Goal: Find specific page/section: Find specific page/section

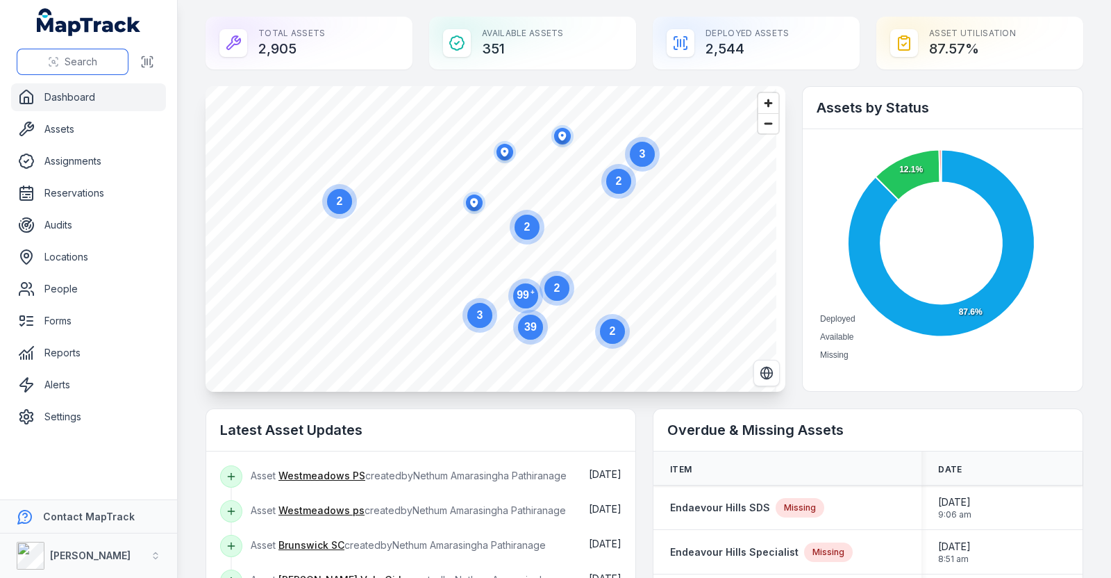
click at [72, 60] on span "Search" at bounding box center [81, 62] width 33 height 14
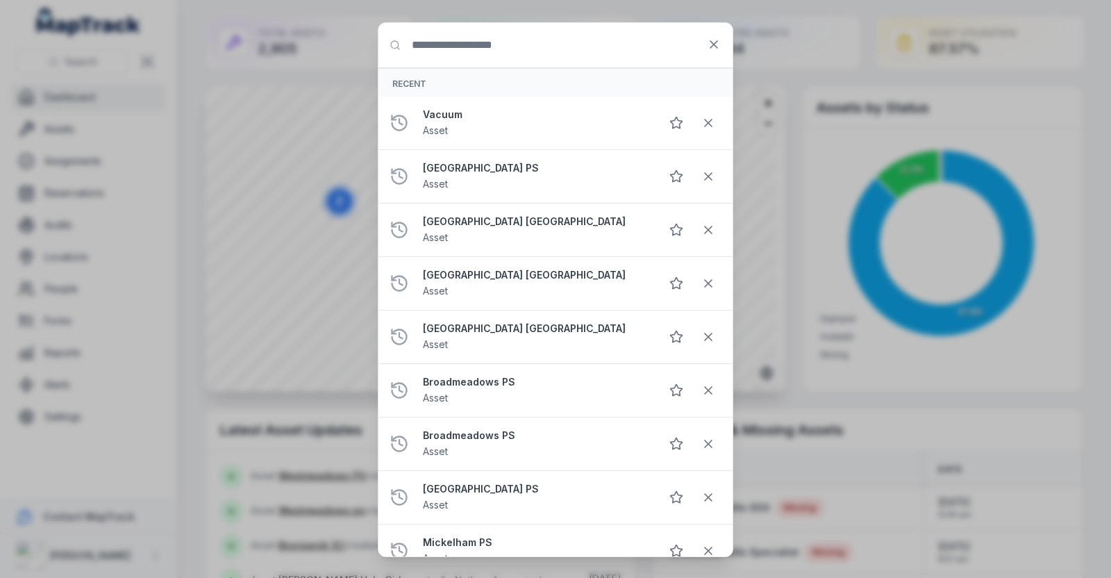
click at [539, 45] on input "Search for anything" at bounding box center [555, 45] width 354 height 44
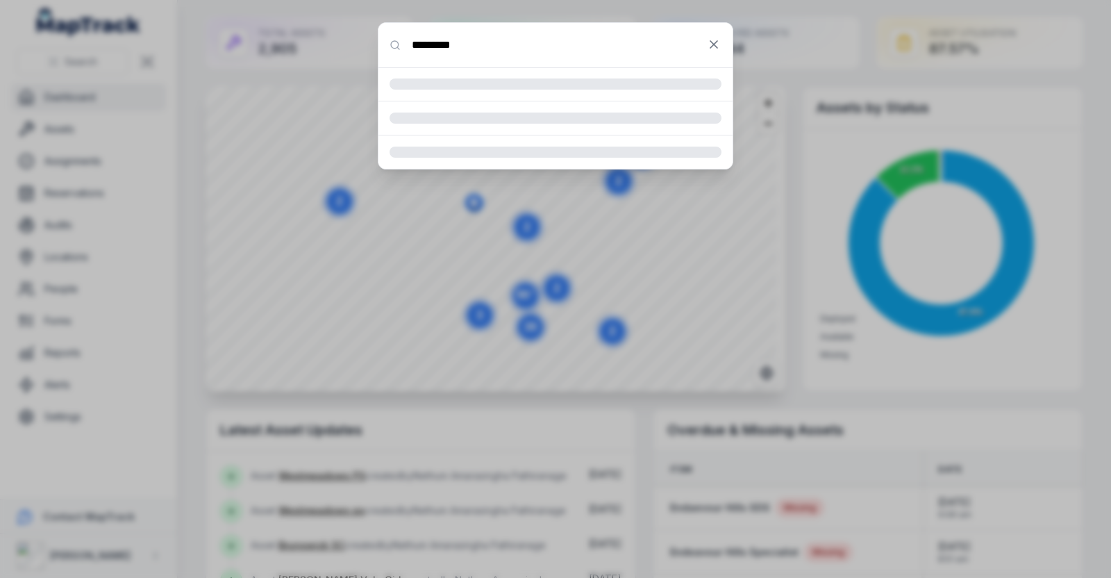
type input "*********"
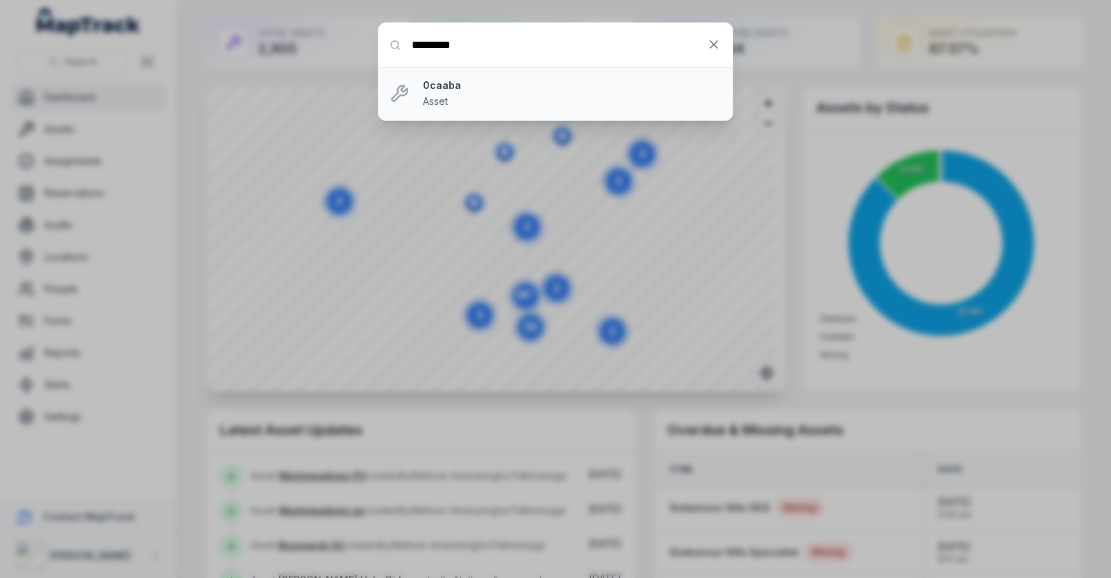
click at [446, 106] on span "Asset" at bounding box center [435, 101] width 25 height 12
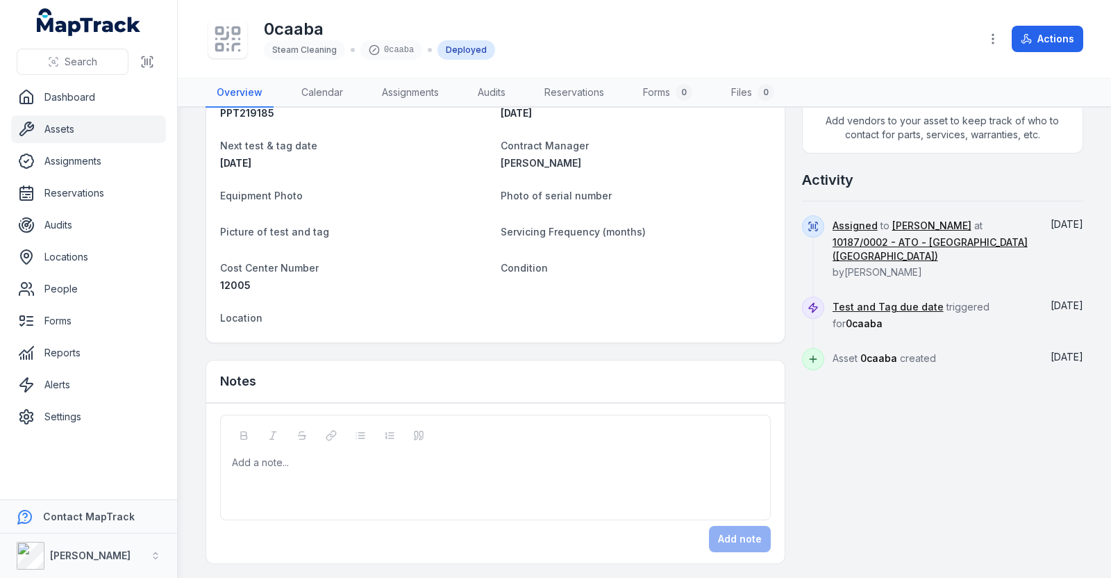
scroll to position [336, 0]
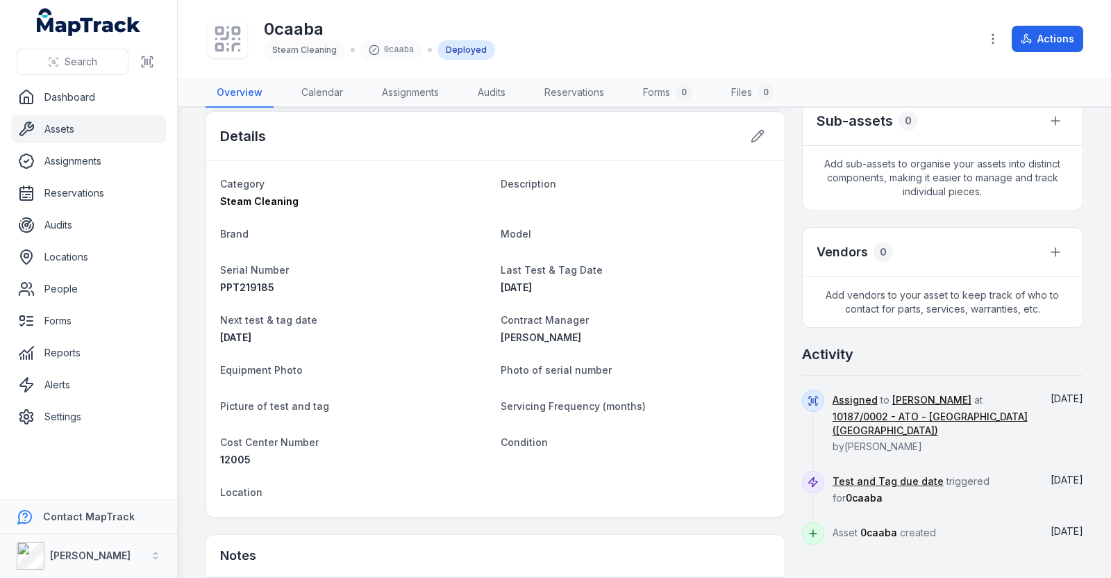
click at [1055, 477] on span "[DATE]" at bounding box center [1066, 479] width 33 height 12
drag, startPoint x: 340, startPoint y: 360, endPoint x: 323, endPoint y: 326, distance: 38.5
click at [340, 361] on dt "Equipment Photo" at bounding box center [354, 369] width 269 height 17
click at [283, 212] on dl "Category Steam Cleaning Description Brand Model Serial Number PPT219185 Last Te…" at bounding box center [495, 339] width 550 height 328
drag, startPoint x: 296, startPoint y: 194, endPoint x: 205, endPoint y: 196, distance: 90.9
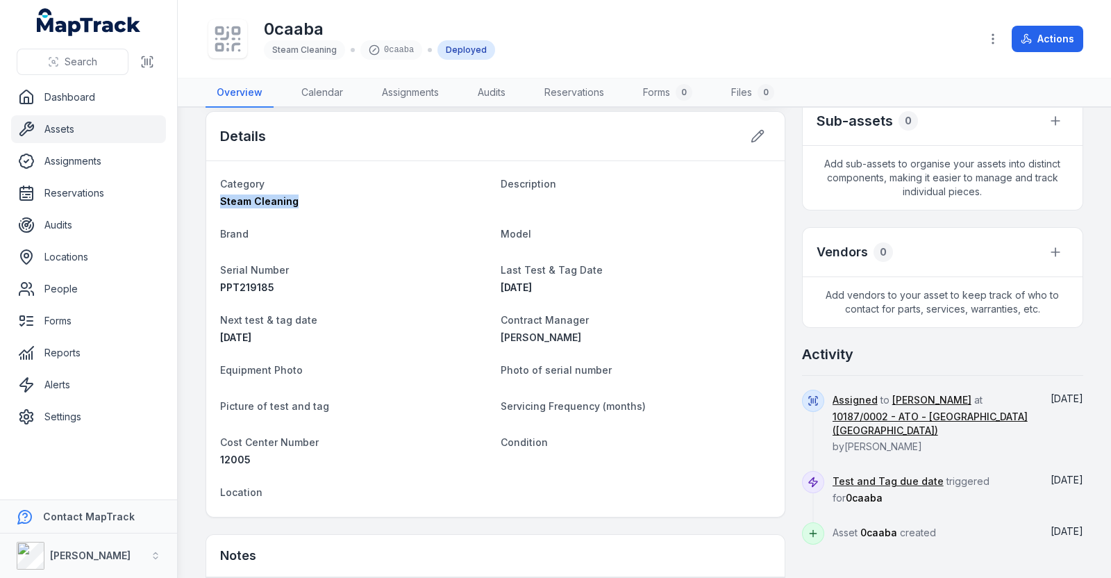
click at [205, 196] on div "Details Category Steam Cleaning Description Brand Model Serial Number PPT219185…" at bounding box center [495, 314] width 580 height 406
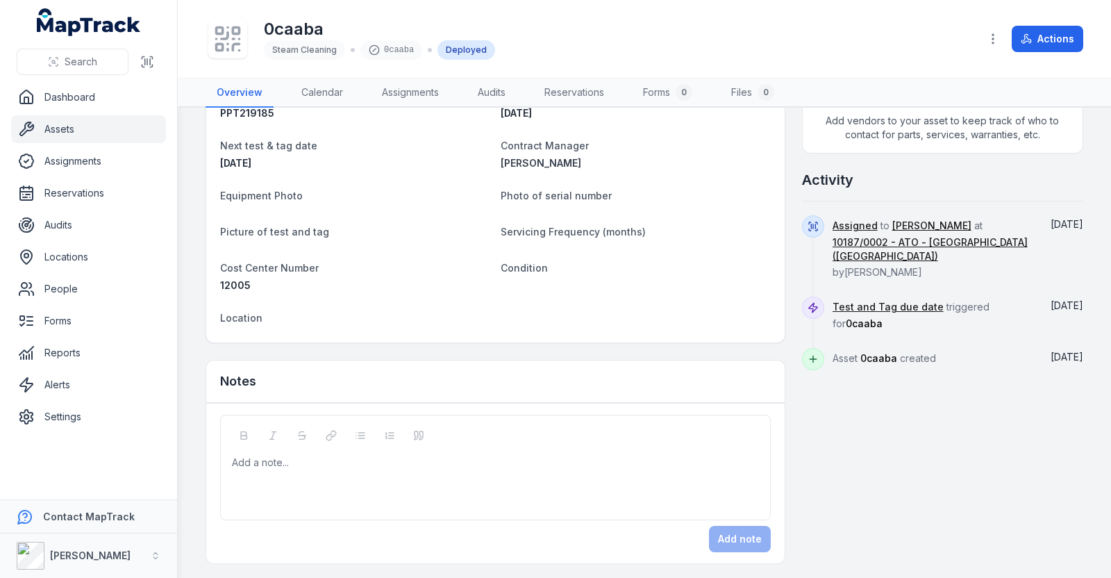
scroll to position [423, 0]
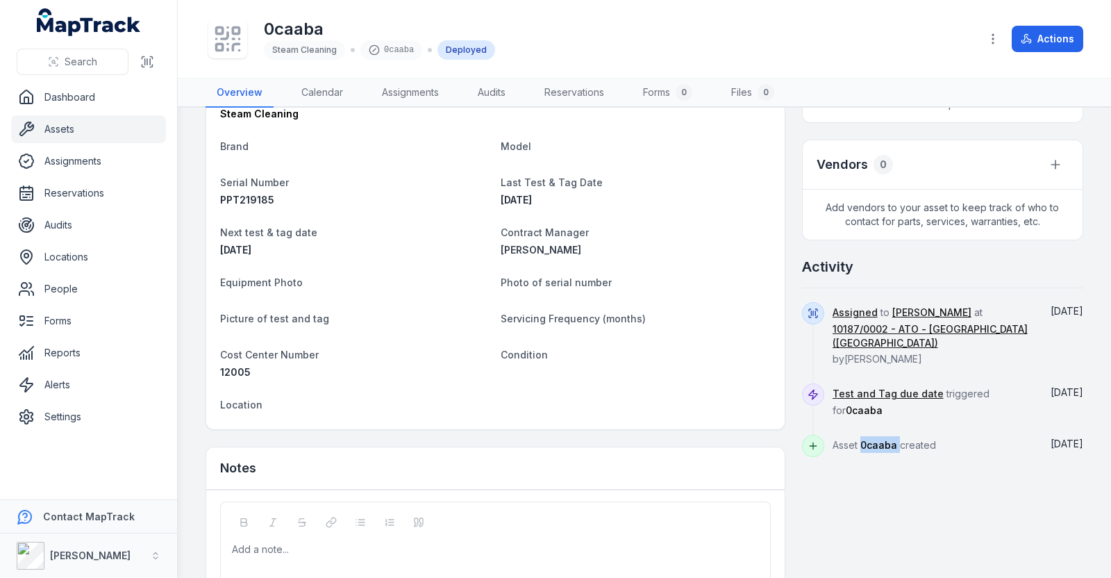
drag, startPoint x: 889, startPoint y: 442, endPoint x: 851, endPoint y: 440, distance: 37.5
click at [851, 440] on span "Asset 0caaba created" at bounding box center [883, 445] width 103 height 12
copy span "0caaba"
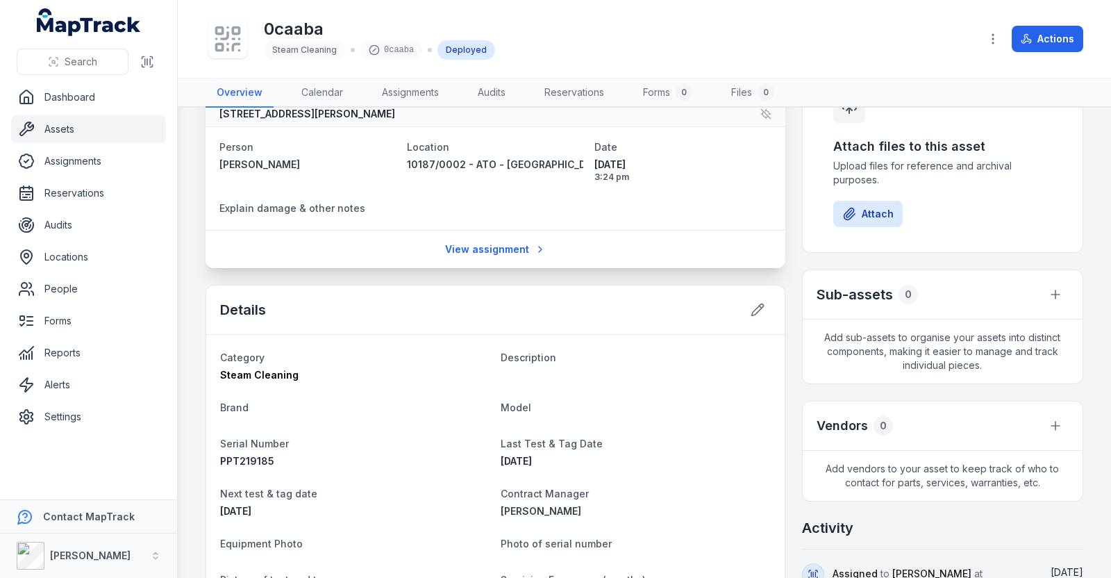
scroll to position [0, 0]
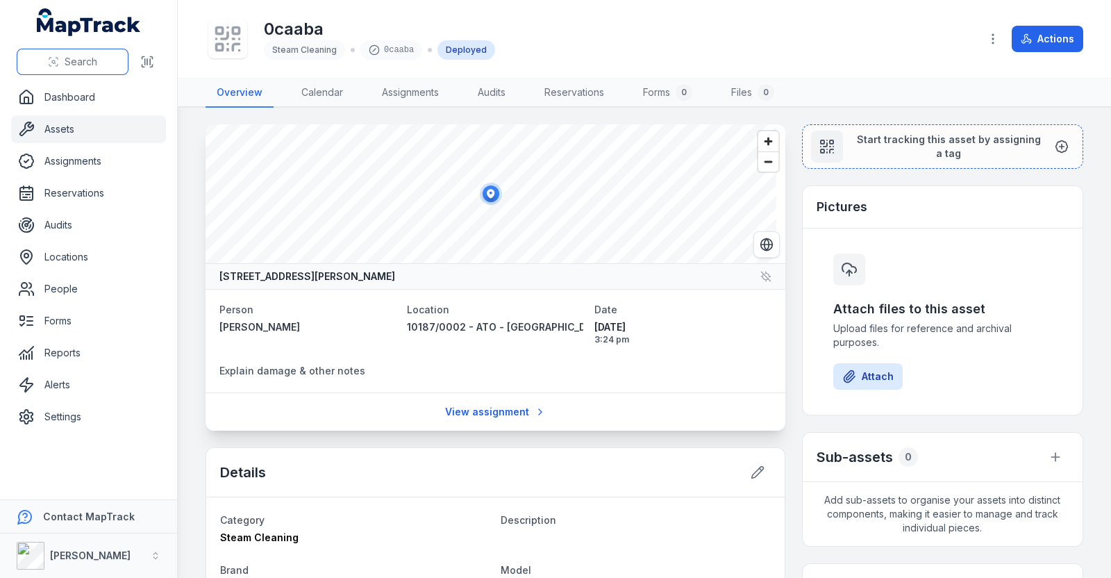
click at [74, 74] on button "Search" at bounding box center [73, 62] width 112 height 26
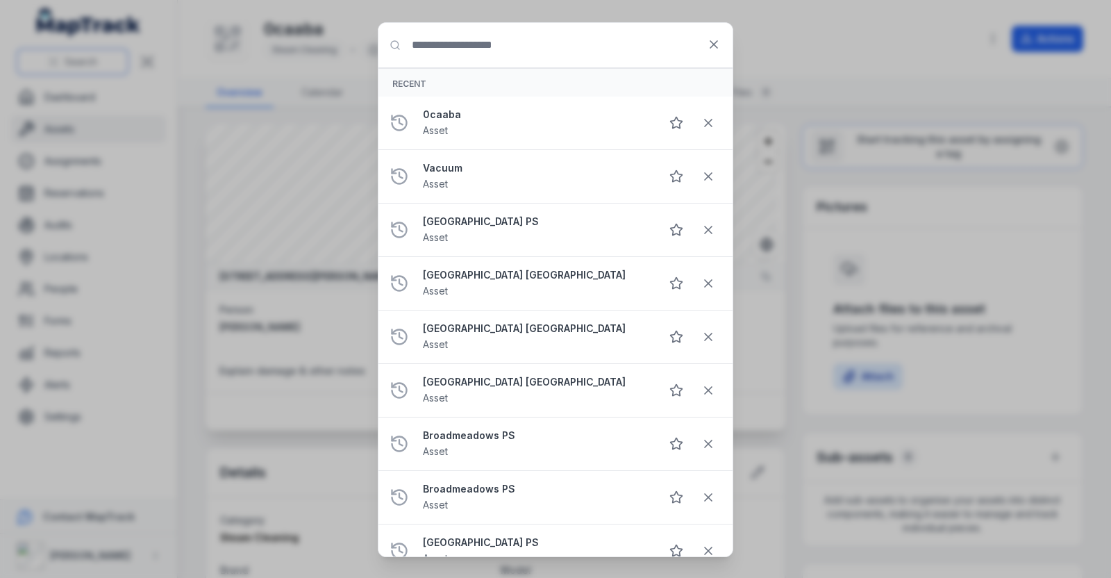
click at [75, 62] on div "Search for anything Recent 0caaba Asset Vacuum Asset [GEOGRAPHIC_DATA] PS Asset…" at bounding box center [555, 289] width 1111 height 578
click at [487, 51] on input "Search for anything" at bounding box center [555, 45] width 354 height 44
paste input "*********"
type input "*********"
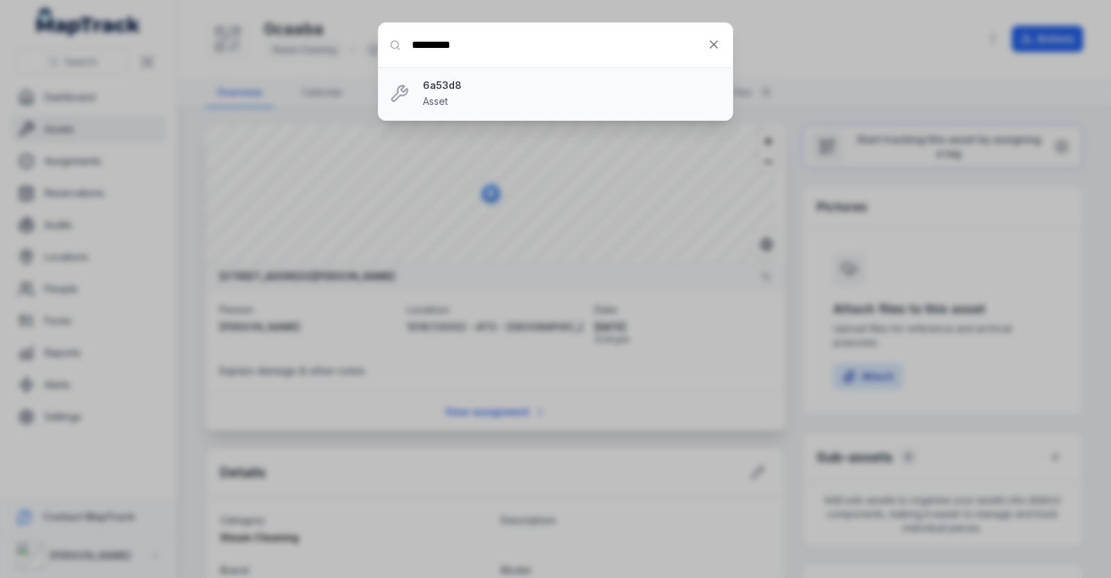
click at [458, 86] on strong "6a53d8" at bounding box center [572, 85] width 299 height 14
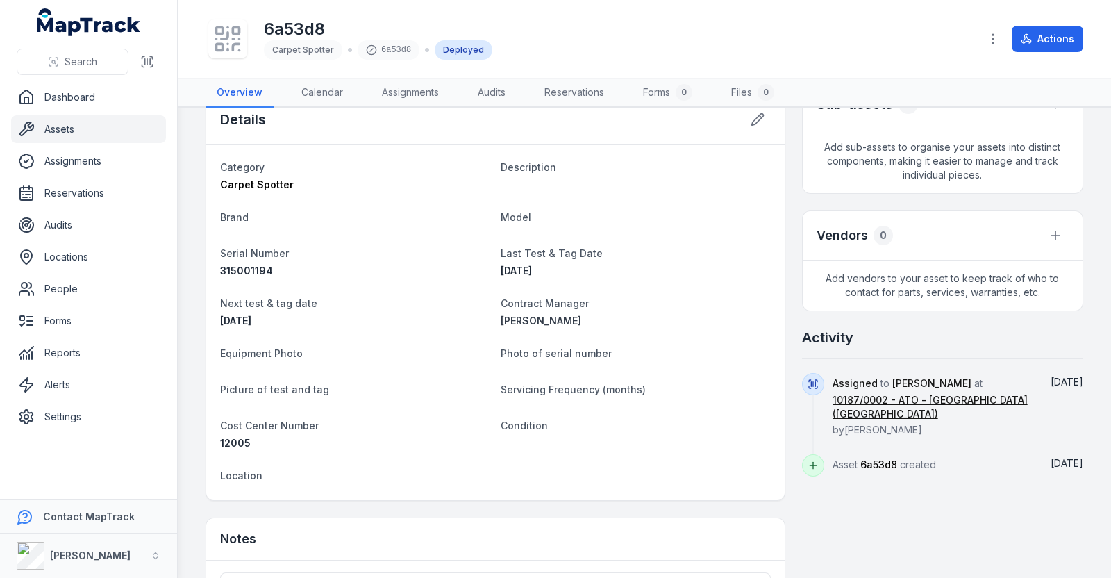
scroll to position [260, 0]
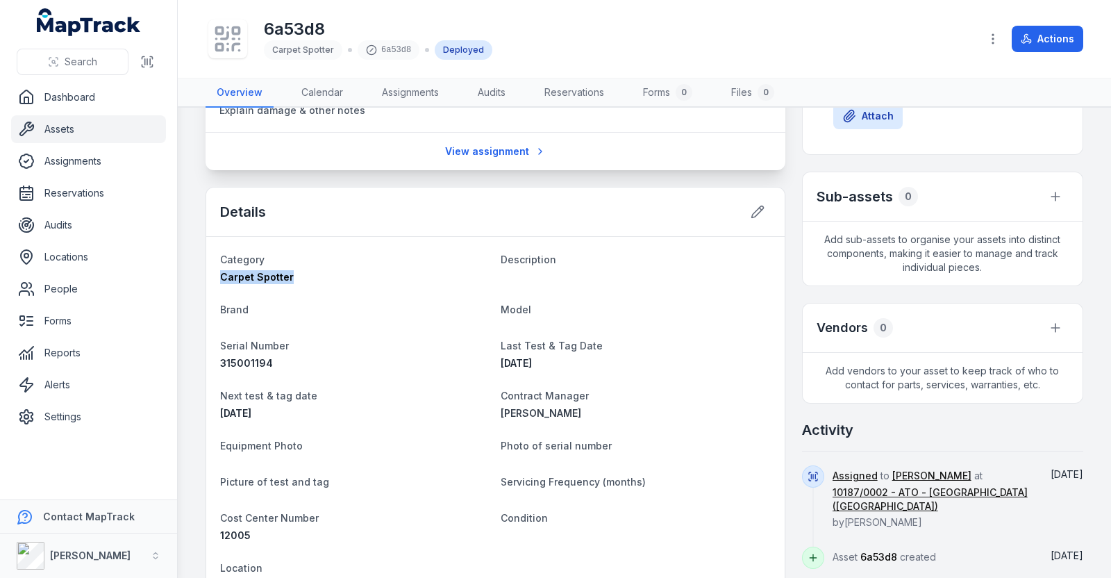
drag, startPoint x: 295, startPoint y: 278, endPoint x: 205, endPoint y: 279, distance: 90.2
click at [205, 279] on main "[STREET_ADDRESS][PERSON_NAME] Person [PERSON_NAME] Location 10187/0002 - ATO - …" at bounding box center [644, 343] width 933 height 470
copy span "Carpet Spotter"
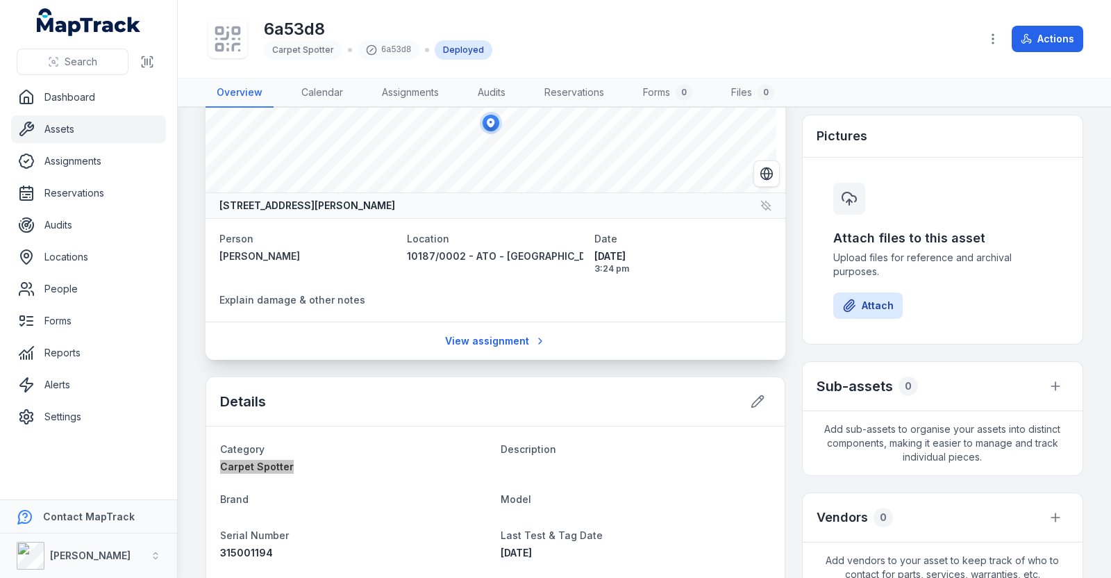
scroll to position [0, 0]
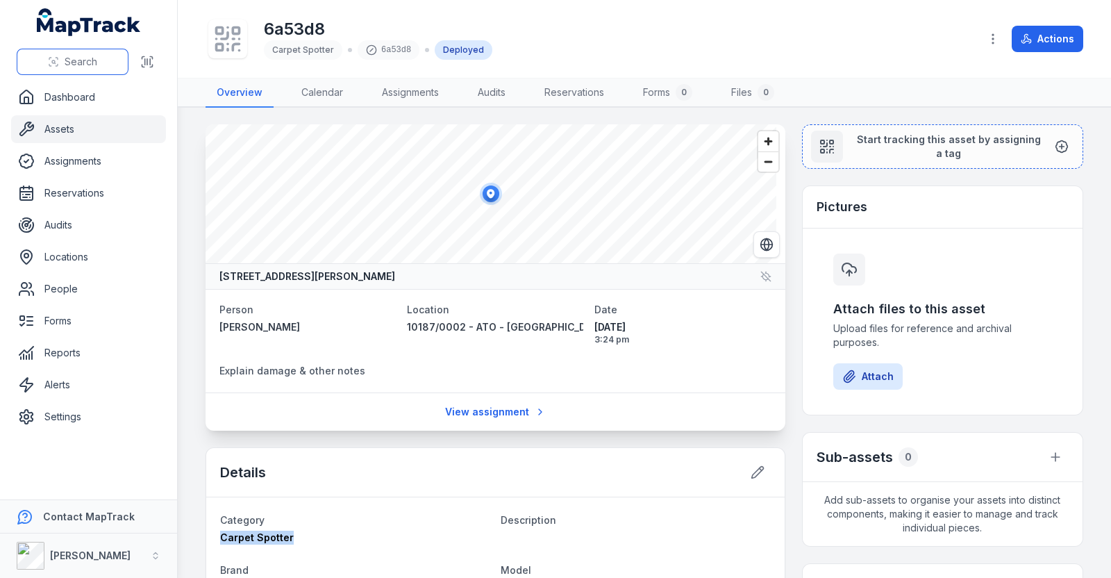
click at [89, 67] on span "Search" at bounding box center [81, 62] width 33 height 14
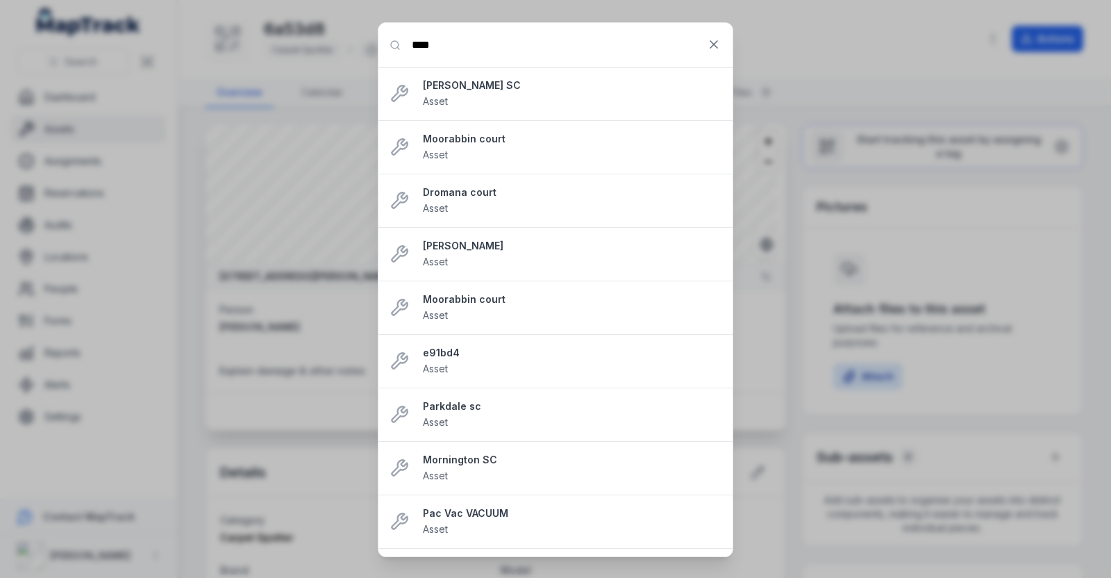
drag, startPoint x: 462, startPoint y: 51, endPoint x: 375, endPoint y: 47, distance: 87.5
click at [375, 47] on div "Search for anything **** [PERSON_NAME] SC Asset Moorabbin court Asset Dromana c…" at bounding box center [555, 289] width 1111 height 578
paste input "******"
type input "**********"
click at [524, 48] on input "**********" at bounding box center [555, 45] width 354 height 44
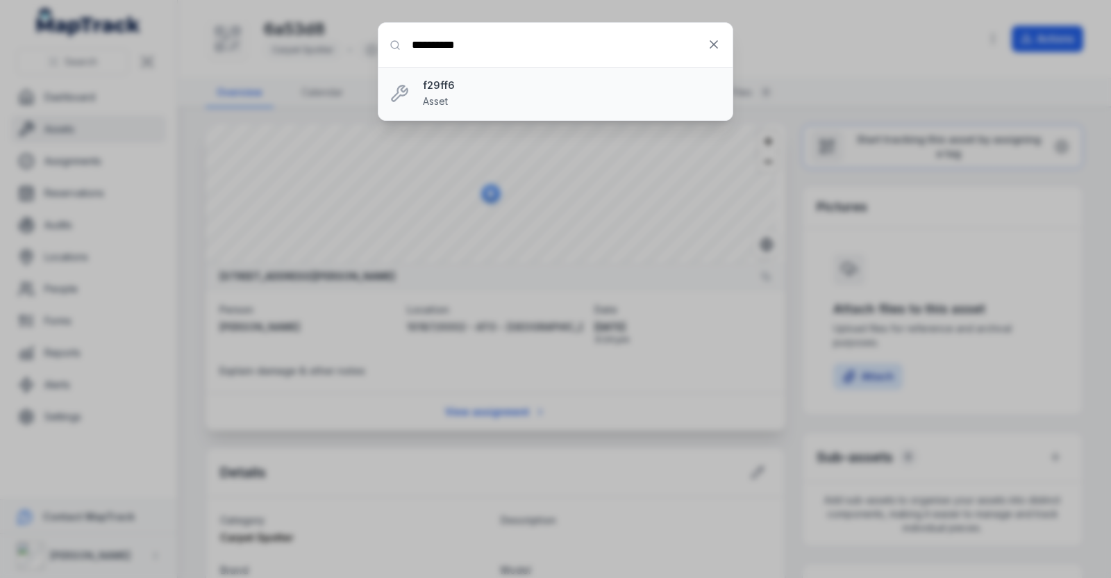
click at [523, 99] on div "f29ff6 Asset" at bounding box center [572, 93] width 299 height 31
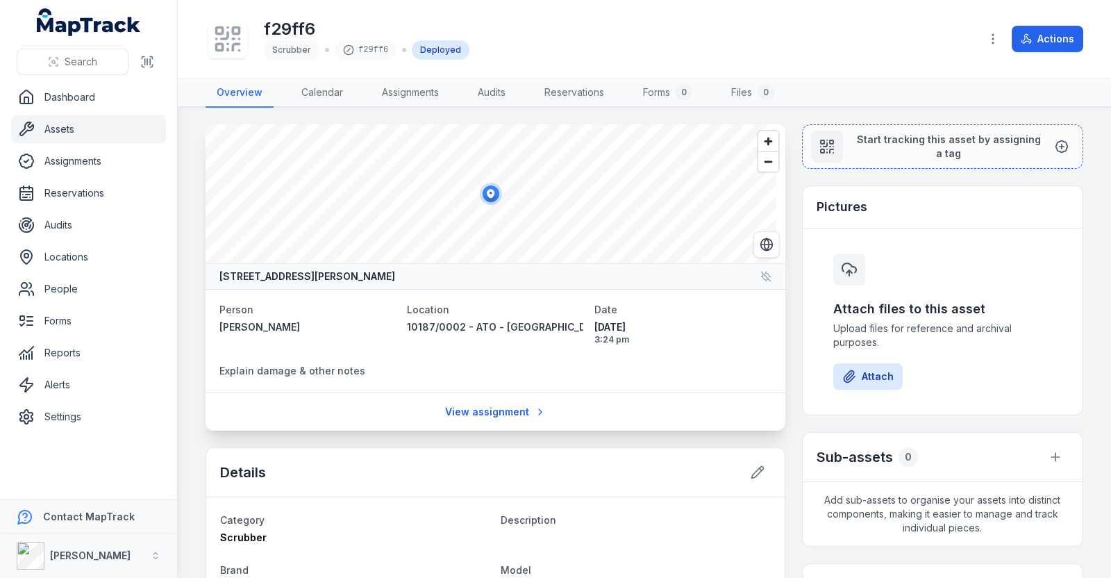
click at [66, 47] on div "Search" at bounding box center [88, 61] width 177 height 43
click at [78, 58] on span "Search" at bounding box center [81, 62] width 33 height 14
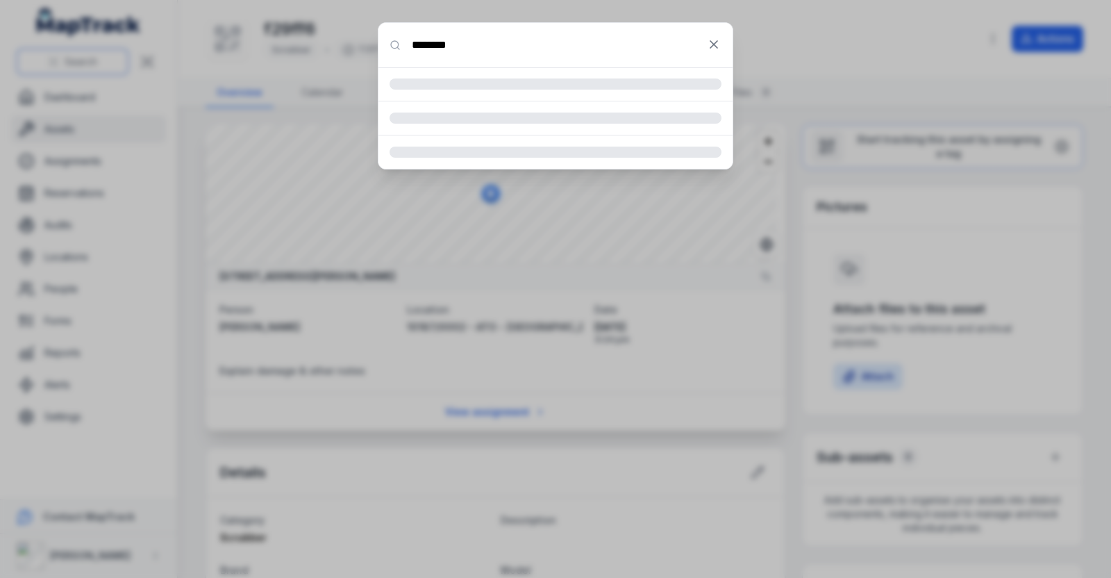
type input "********"
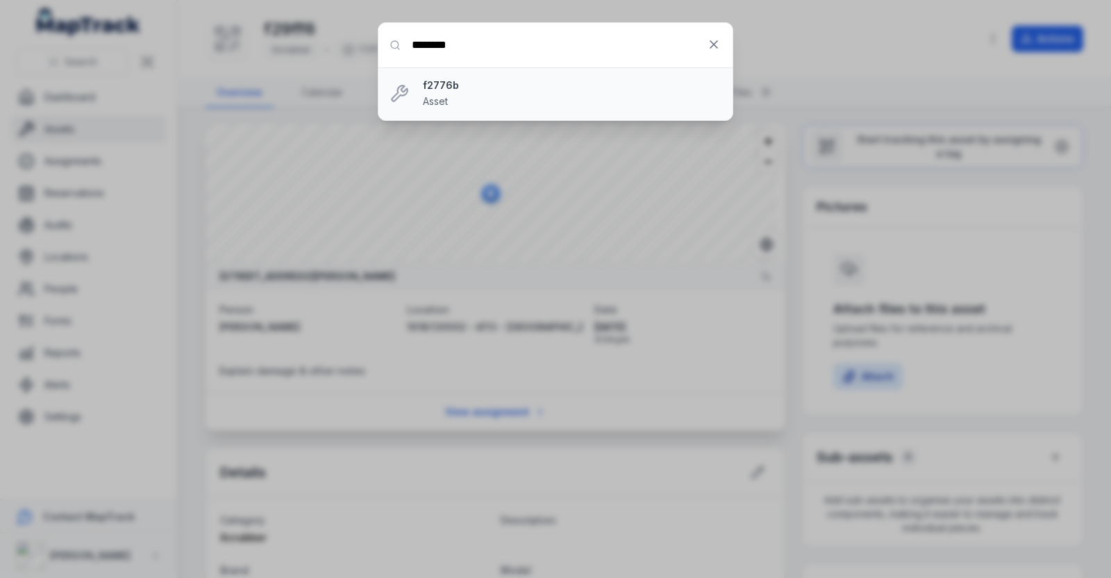
click at [583, 90] on strong "f2776b" at bounding box center [572, 85] width 299 height 14
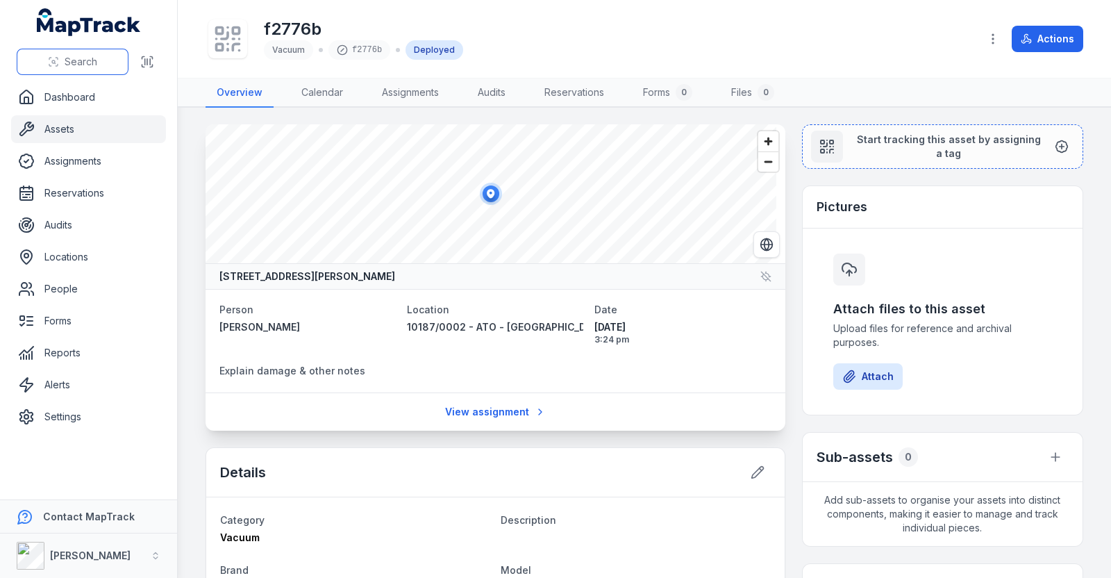
drag, startPoint x: 106, startPoint y: 48, endPoint x: 99, endPoint y: 63, distance: 17.1
click at [106, 49] on div "Search" at bounding box center [88, 61] width 177 height 43
click at [98, 63] on button "Search" at bounding box center [73, 62] width 112 height 26
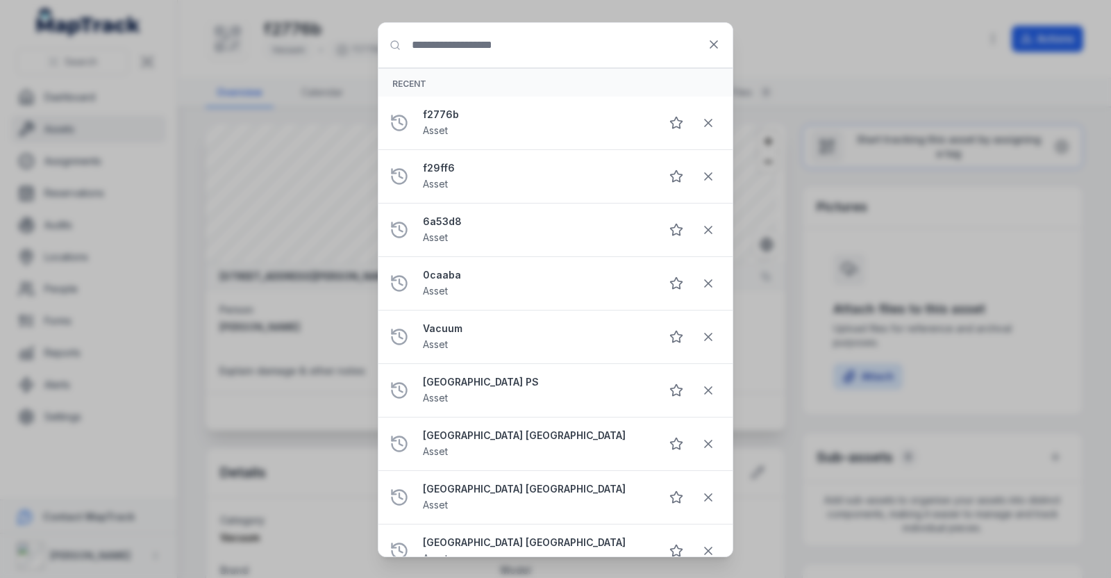
click at [414, 42] on input "Search for anything" at bounding box center [555, 45] width 354 height 44
type input "********"
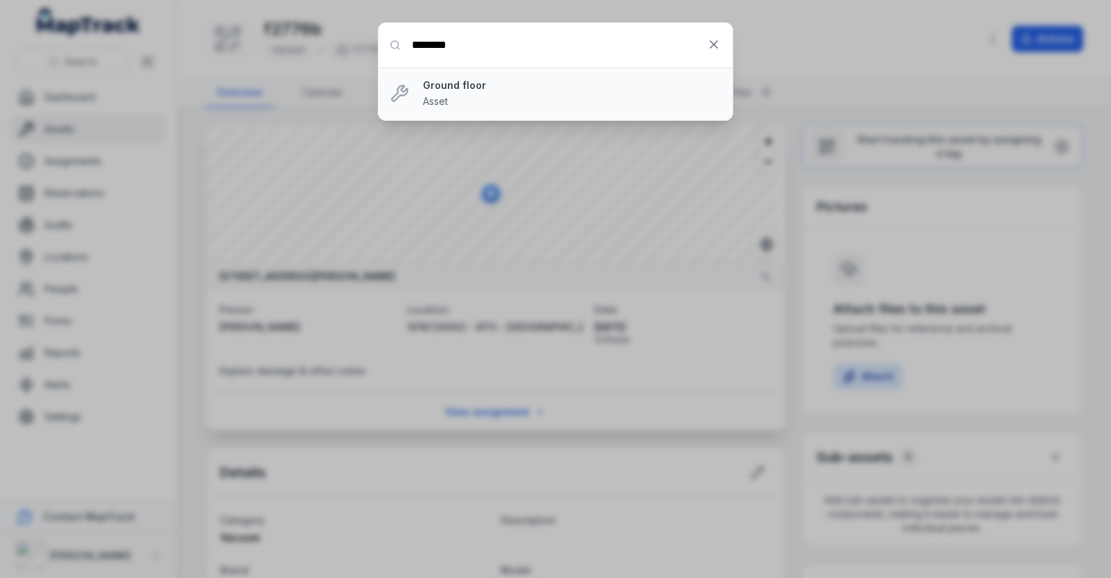
click at [548, 101] on div "Ground floor Asset" at bounding box center [572, 93] width 299 height 31
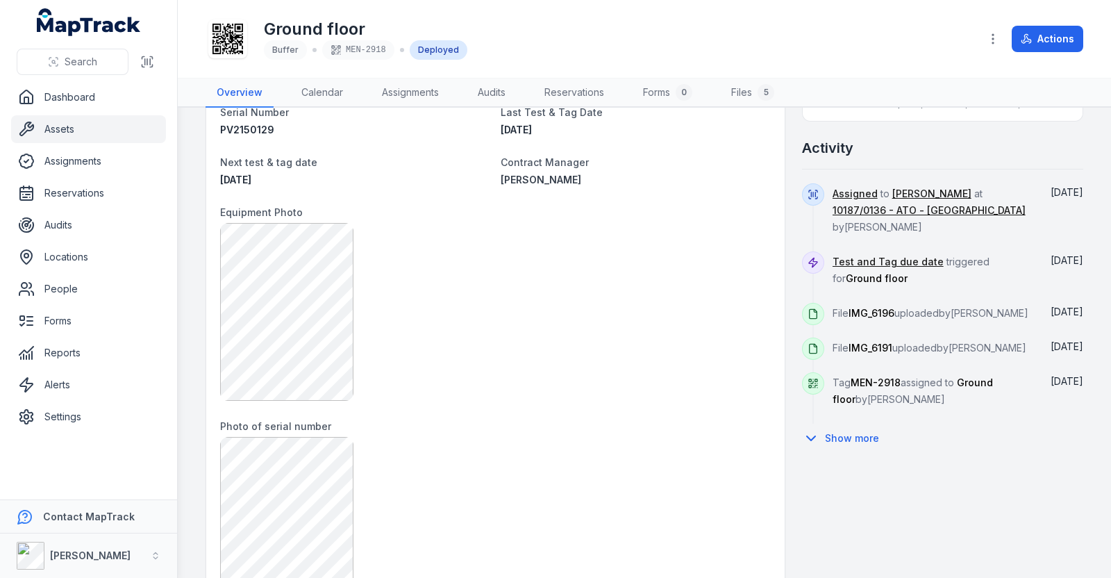
scroll to position [346, 0]
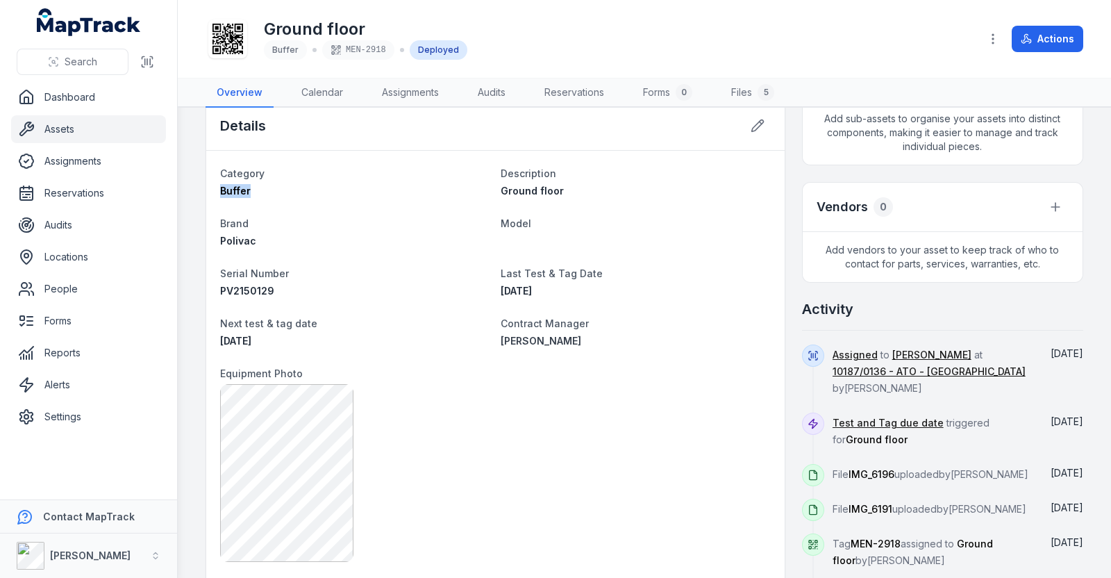
drag, startPoint x: 253, startPoint y: 194, endPoint x: 215, endPoint y: 191, distance: 38.3
copy span "Buffer"
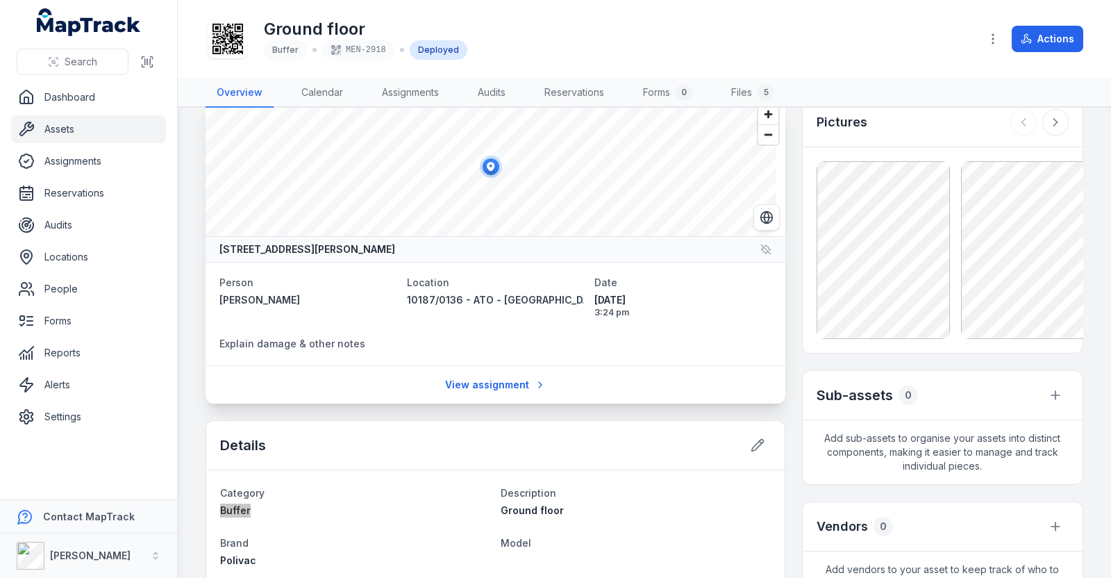
scroll to position [0, 0]
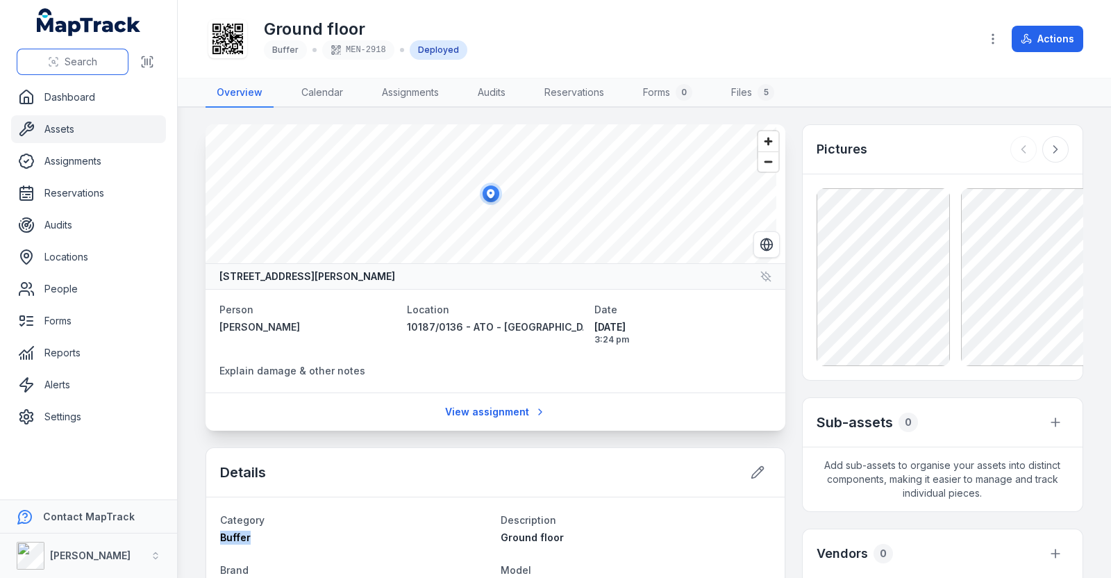
click at [73, 67] on span "Search" at bounding box center [81, 62] width 33 height 14
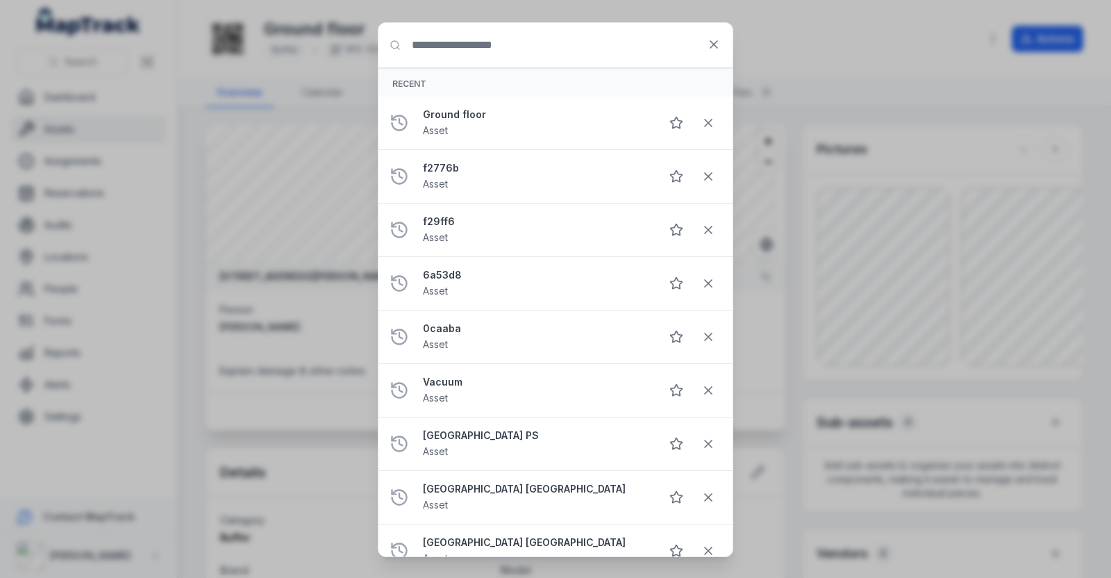
click at [457, 43] on input "Search for anything" at bounding box center [555, 45] width 354 height 44
type input "********"
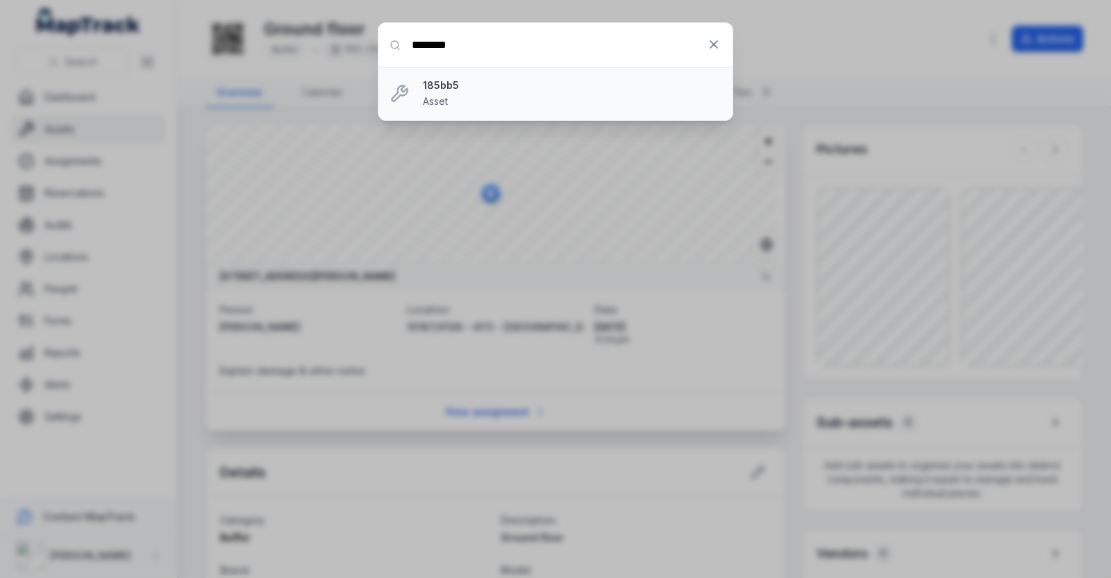
click at [507, 94] on div "185bb5 Asset" at bounding box center [572, 93] width 299 height 31
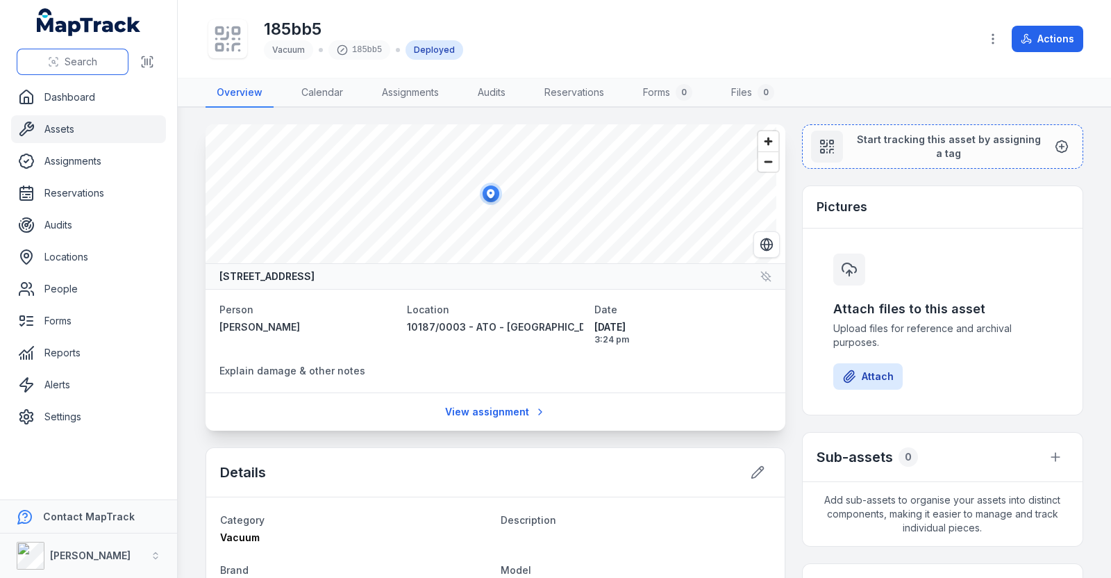
click at [59, 53] on button "Search" at bounding box center [73, 62] width 112 height 26
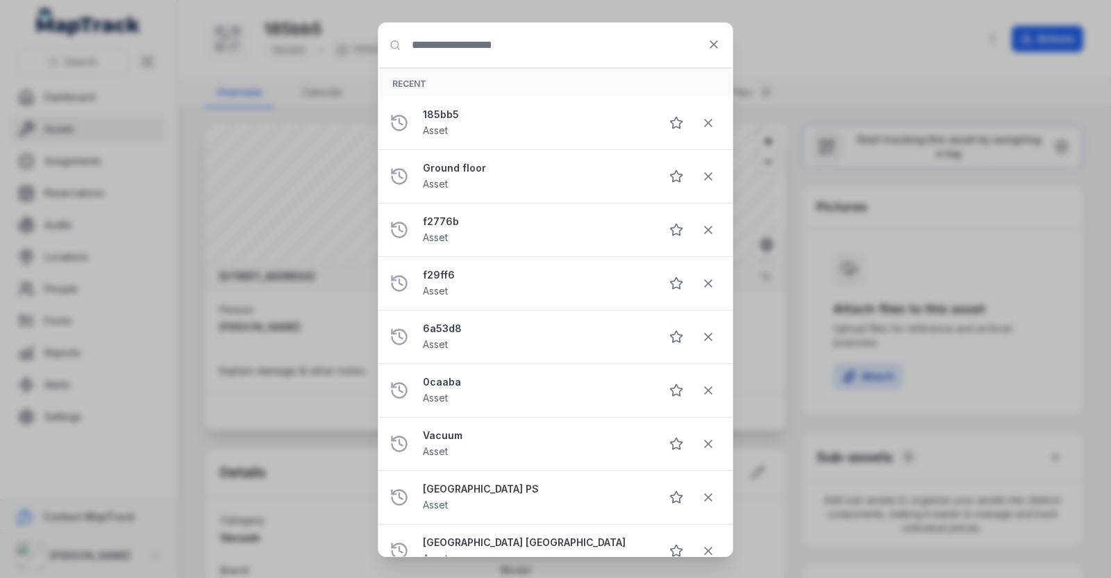
drag, startPoint x: 430, startPoint y: 58, endPoint x: 434, endPoint y: 51, distance: 7.1
click at [432, 55] on input "Search for anything" at bounding box center [555, 45] width 354 height 44
click at [436, 49] on input "Search for anything" at bounding box center [555, 45] width 354 height 44
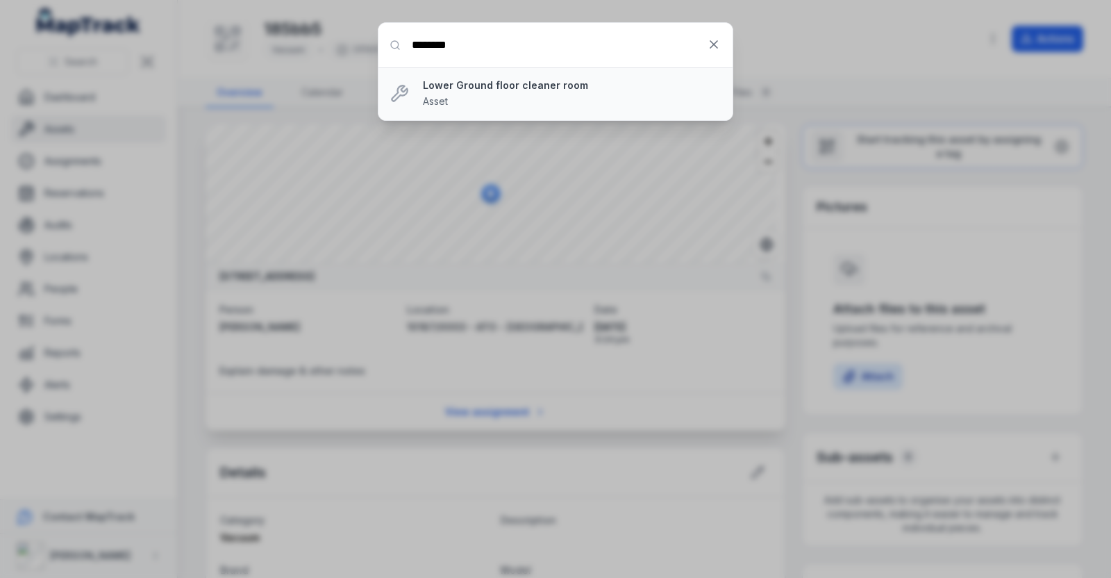
type input "********"
click at [523, 96] on div "Lower Ground floor cleaner room Asset" at bounding box center [572, 93] width 299 height 31
